Goal: Book appointment/travel/reservation

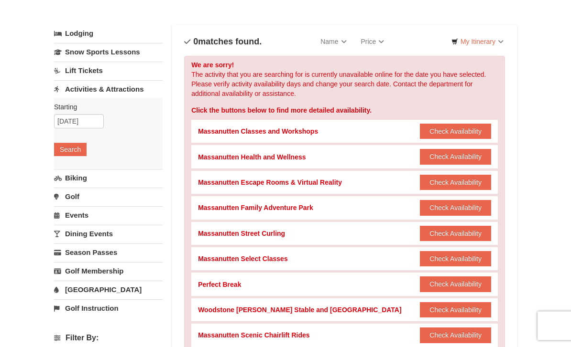
scroll to position [40, 0]
click at [98, 237] on link "Dining Events" at bounding box center [108, 234] width 108 height 18
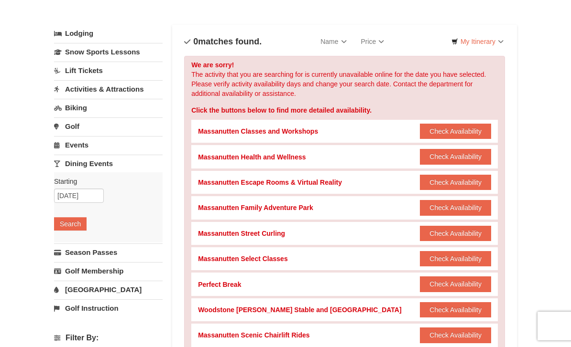
click at [78, 222] on button "Search" at bounding box center [70, 223] width 32 height 13
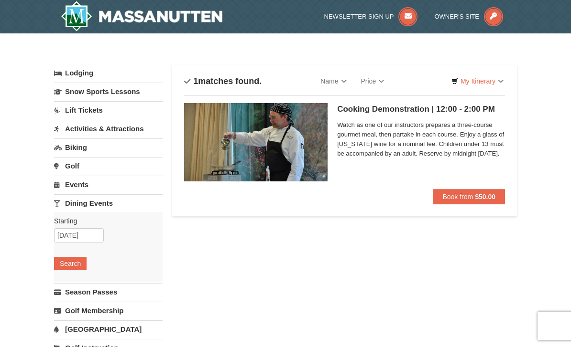
click at [92, 187] on link "Events" at bounding box center [108, 185] width 108 height 18
click at [69, 240] on button "Search" at bounding box center [70, 244] width 32 height 13
